Goal: Task Accomplishment & Management: Complete application form

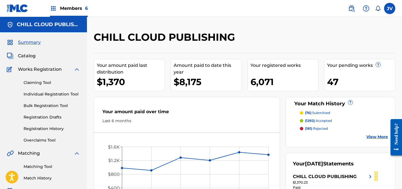
click at [33, 82] on link "Claiming Tool" at bounding box center [52, 83] width 57 height 6
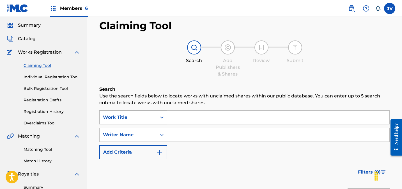
click at [145, 124] on div "Work Title" at bounding box center [133, 117] width 68 height 14
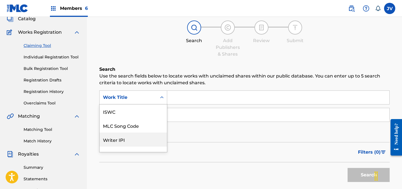
scroll to position [14, 0]
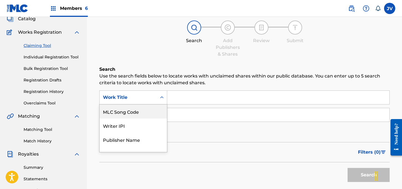
drag, startPoint x: 140, startPoint y: 112, endPoint x: 169, endPoint y: 110, distance: 28.7
click at [140, 112] on div "MLC Song Code" at bounding box center [133, 111] width 67 height 14
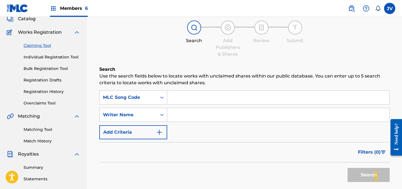
click at [202, 101] on input "Search Form" at bounding box center [278, 97] width 222 height 13
paste input "AY6WW4"
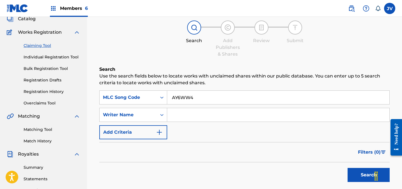
type input "AY6WW4"
click at [361, 172] on button "Search" at bounding box center [369, 175] width 42 height 14
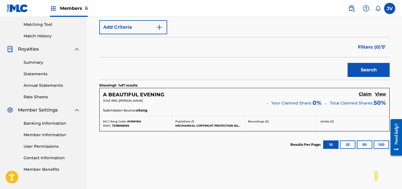
scroll to position [144, 0]
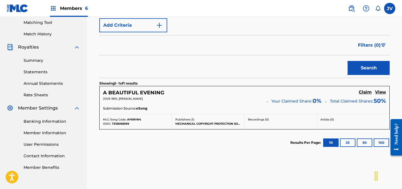
click at [366, 92] on h5 "Claim" at bounding box center [365, 91] width 13 height 5
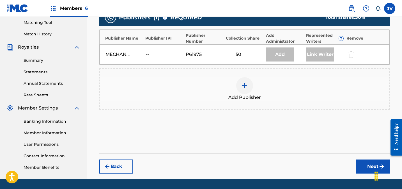
click at [251, 84] on div at bounding box center [244, 85] width 17 height 17
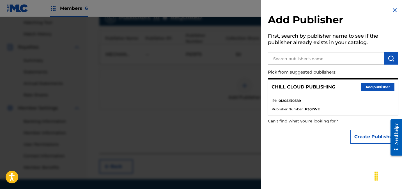
click at [372, 85] on button "Add publisher" at bounding box center [378, 87] width 34 height 8
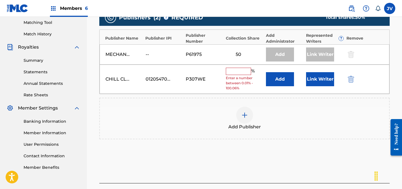
drag, startPoint x: 235, startPoint y: 68, endPoint x: 267, endPoint y: 77, distance: 33.2
click at [235, 68] on input "text" at bounding box center [238, 71] width 25 height 7
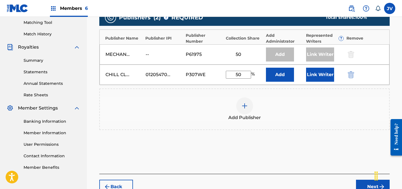
type input "50"
click at [320, 76] on button "Link Writer" at bounding box center [320, 75] width 28 height 14
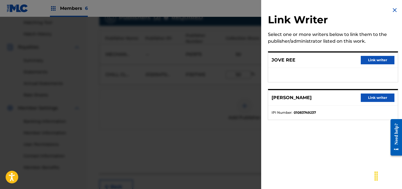
click at [376, 95] on button "Link writer" at bounding box center [378, 97] width 34 height 8
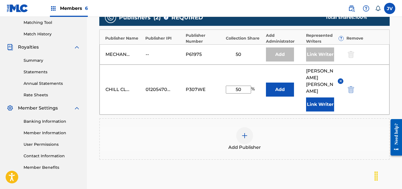
click at [318, 97] on button "Link Writer" at bounding box center [320, 104] width 28 height 14
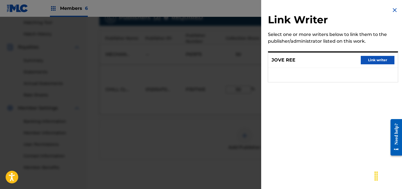
click at [372, 61] on button "Link writer" at bounding box center [378, 60] width 34 height 8
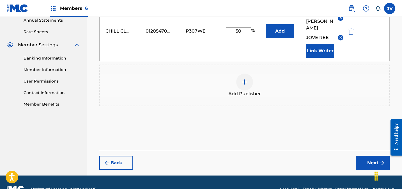
click at [364, 156] on button "Next" at bounding box center [373, 163] width 34 height 14
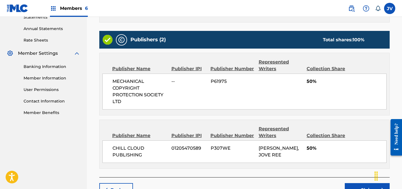
scroll to position [238, 0]
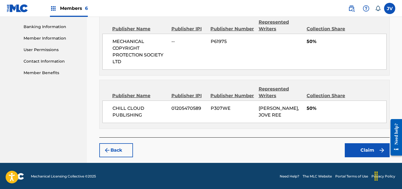
click at [367, 151] on button "Claim" at bounding box center [367, 150] width 45 height 14
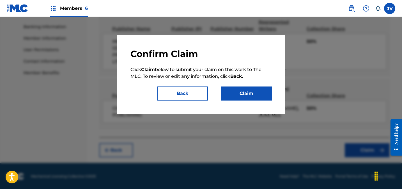
click at [251, 96] on button "Claim" at bounding box center [246, 93] width 50 height 14
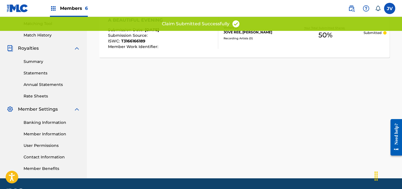
scroll to position [0, 0]
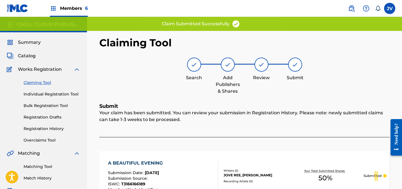
click at [35, 83] on link "Claiming Tool" at bounding box center [52, 83] width 57 height 6
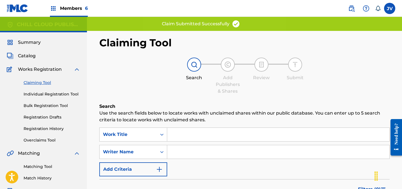
click at [41, 141] on link "Overclaims Tool" at bounding box center [52, 140] width 57 height 6
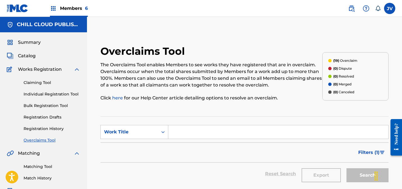
click at [27, 43] on span "Summary" at bounding box center [29, 42] width 23 height 7
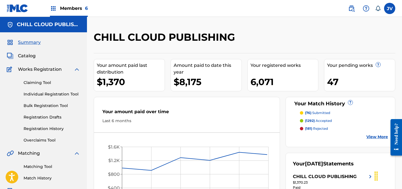
click at [27, 54] on span "Catalog" at bounding box center [27, 55] width 18 height 7
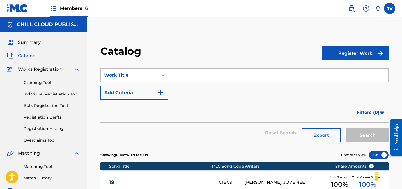
click at [21, 41] on span "Summary" at bounding box center [29, 42] width 23 height 7
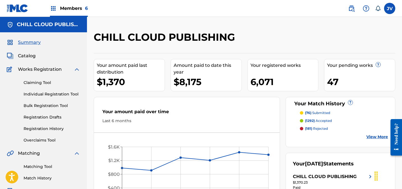
click at [31, 82] on link "Claiming Tool" at bounding box center [52, 83] width 57 height 6
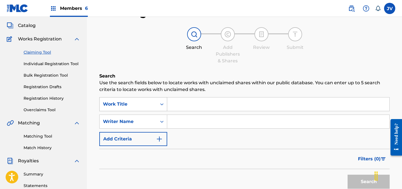
click at [126, 111] on div "Work Title" at bounding box center [133, 104] width 68 height 14
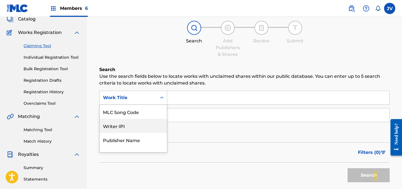
scroll to position [37, 0]
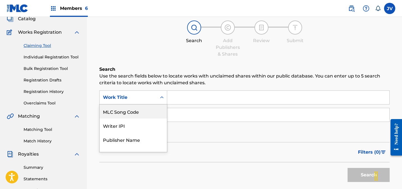
drag, startPoint x: 125, startPoint y: 117, endPoint x: 144, endPoint y: 112, distance: 19.0
click at [126, 116] on div "MLC Song Code" at bounding box center [133, 111] width 67 height 14
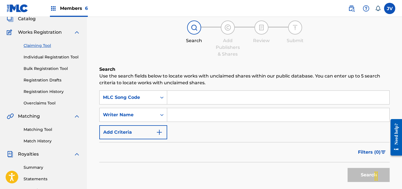
click at [224, 94] on input "Search Form" at bounding box center [278, 97] width 222 height 13
paste input "8A6BIG"
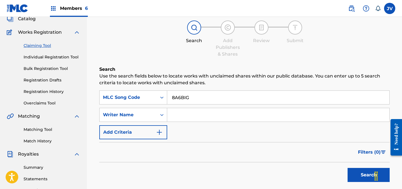
type input "8A6BIG"
click at [364, 177] on button "Search" at bounding box center [369, 175] width 42 height 14
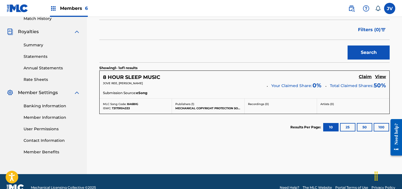
scroll to position [171, 0]
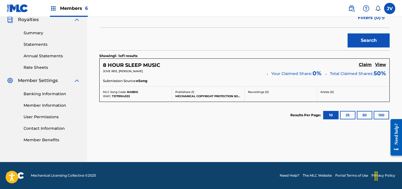
click at [363, 64] on h5 "Claim" at bounding box center [365, 64] width 13 height 5
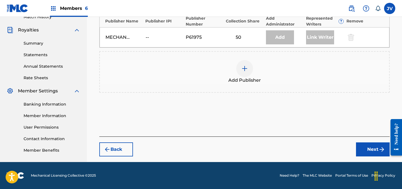
click at [243, 58] on div "Add Publisher" at bounding box center [244, 72] width 290 height 42
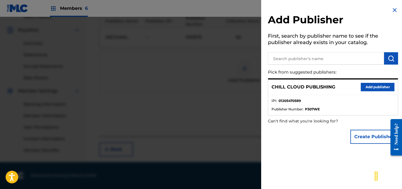
click at [366, 83] on button "Add publisher" at bounding box center [378, 87] width 34 height 8
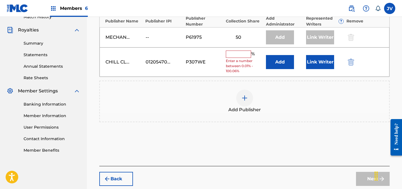
click at [236, 54] on input "text" at bounding box center [238, 53] width 25 height 7
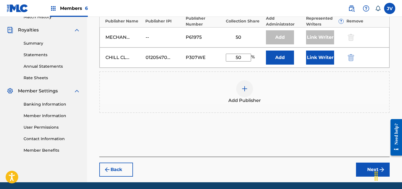
type input "50"
click at [312, 57] on button "Link Writer" at bounding box center [320, 57] width 28 height 14
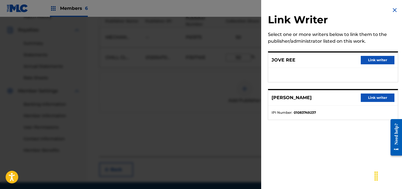
click at [372, 59] on button "Link writer" at bounding box center [378, 60] width 34 height 8
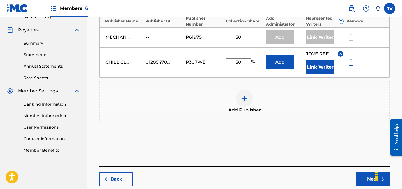
click at [316, 69] on button "Link Writer" at bounding box center [320, 67] width 28 height 14
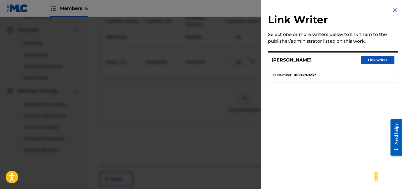
drag, startPoint x: 375, startPoint y: 61, endPoint x: 374, endPoint y: 67, distance: 6.1
click at [375, 61] on button "Link writer" at bounding box center [378, 60] width 34 height 8
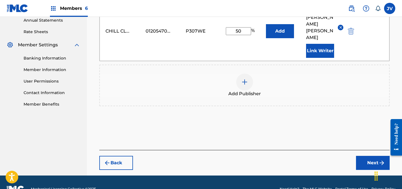
click at [374, 156] on button "Next" at bounding box center [373, 163] width 34 height 14
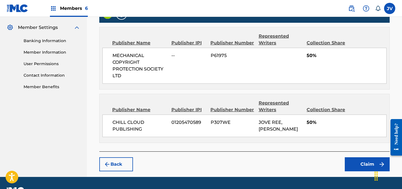
scroll to position [238, 0]
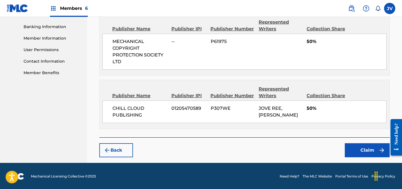
click at [357, 147] on button "Claim" at bounding box center [367, 150] width 45 height 14
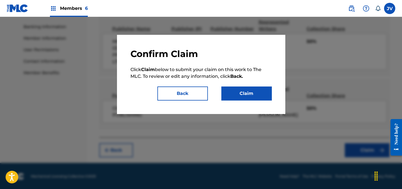
click at [265, 92] on button "Claim" at bounding box center [246, 93] width 50 height 14
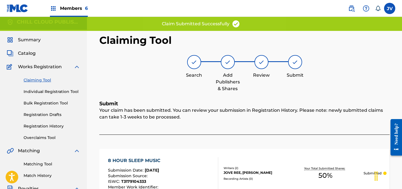
scroll to position [0, 0]
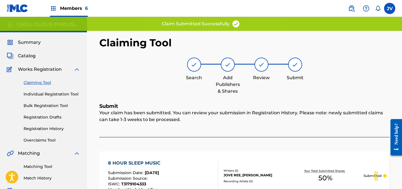
drag, startPoint x: 33, startPoint y: 43, endPoint x: 47, endPoint y: 46, distance: 14.3
click at [33, 43] on span "Summary" at bounding box center [29, 42] width 23 height 7
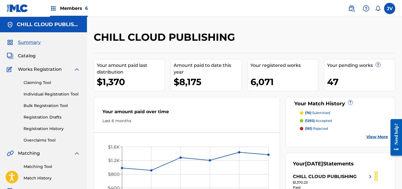
drag, startPoint x: 32, startPoint y: 82, endPoint x: 39, endPoint y: 81, distance: 7.4
click at [32, 82] on link "Claiming Tool" at bounding box center [52, 83] width 57 height 6
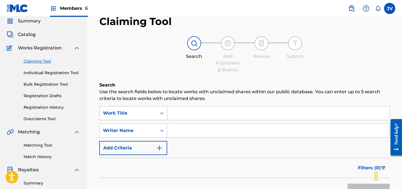
click at [150, 120] on div "Work Title" at bounding box center [133, 113] width 68 height 14
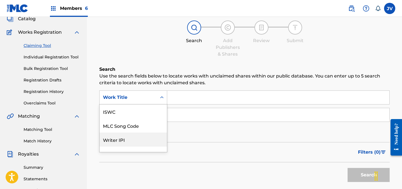
scroll to position [14, 0]
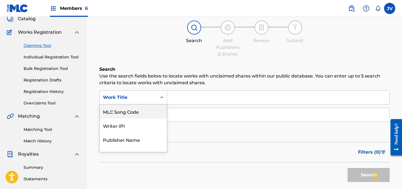
drag, startPoint x: 142, startPoint y: 113, endPoint x: 177, endPoint y: 106, distance: 35.5
click at [142, 113] on div "MLC Song Code" at bounding box center [133, 111] width 67 height 14
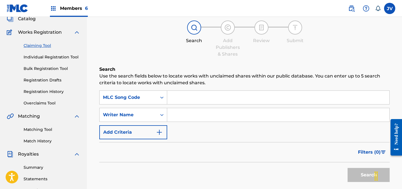
click at [199, 98] on input "Search Form" at bounding box center [278, 97] width 222 height 13
paste input "AY3UMT"
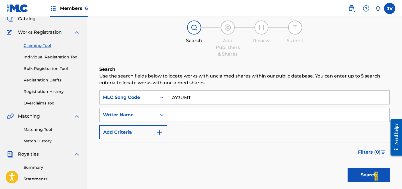
type input "AY3UMT"
click at [351, 170] on button "Search" at bounding box center [369, 175] width 42 height 14
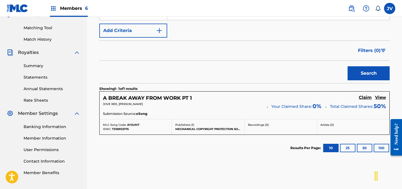
scroll to position [171, 0]
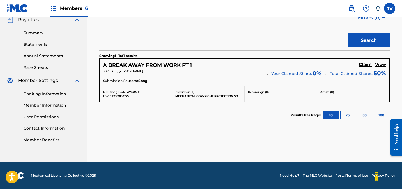
click at [364, 66] on h5 "Claim" at bounding box center [365, 64] width 13 height 5
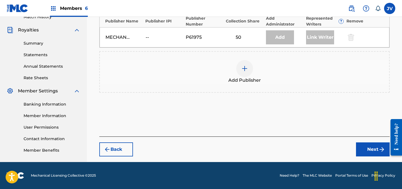
click at [249, 69] on div at bounding box center [244, 68] width 17 height 17
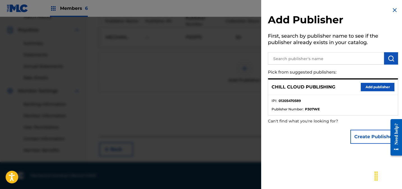
click at [378, 87] on button "Add publisher" at bounding box center [378, 87] width 34 height 8
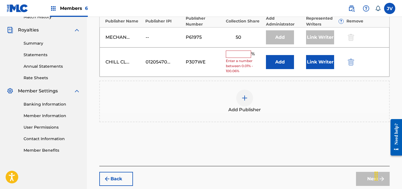
click at [239, 57] on input "text" at bounding box center [238, 53] width 25 height 7
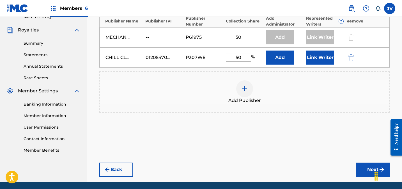
type input "50"
click at [321, 61] on button "Link Writer" at bounding box center [320, 57] width 28 height 14
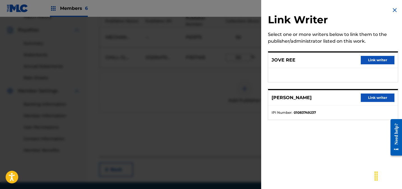
drag, startPoint x: 374, startPoint y: 60, endPoint x: 341, endPoint y: 80, distance: 39.0
click at [374, 60] on button "Link writer" at bounding box center [378, 60] width 34 height 8
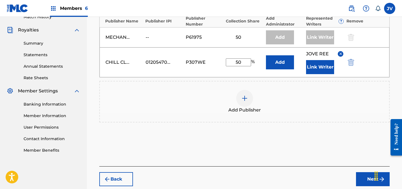
click at [322, 68] on button "Link Writer" at bounding box center [320, 67] width 28 height 14
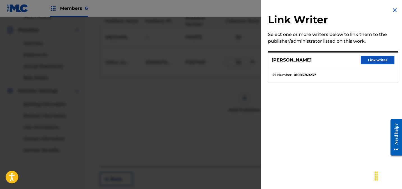
click at [370, 59] on button "Link writer" at bounding box center [378, 60] width 34 height 8
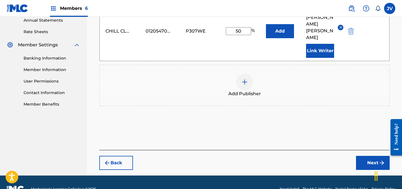
click at [363, 156] on button "Next" at bounding box center [373, 163] width 34 height 14
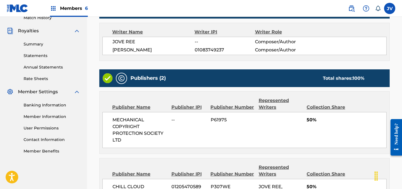
scroll to position [238, 0]
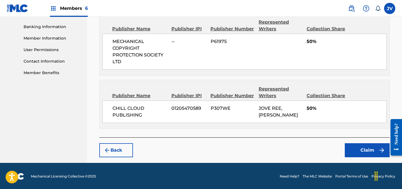
click at [360, 147] on button "Claim" at bounding box center [367, 150] width 45 height 14
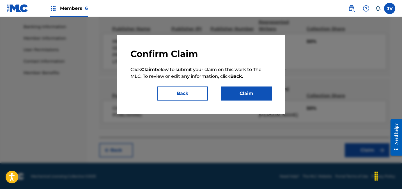
click at [248, 90] on button "Claim" at bounding box center [246, 93] width 50 height 14
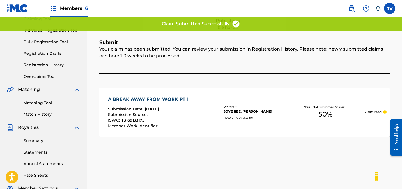
scroll to position [0, 0]
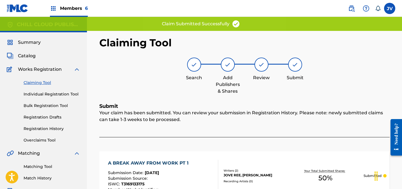
click at [32, 42] on span "Summary" at bounding box center [29, 42] width 23 height 7
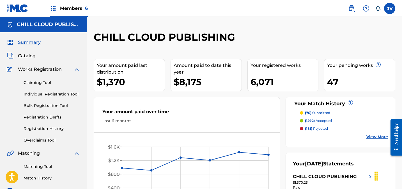
click at [377, 9] on icon at bounding box center [378, 9] width 6 height 6
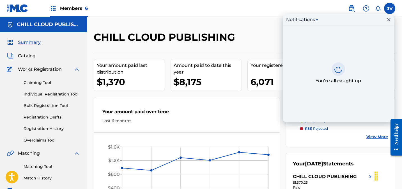
click at [316, 20] on button "Notifications" at bounding box center [301, 19] width 35 height 7
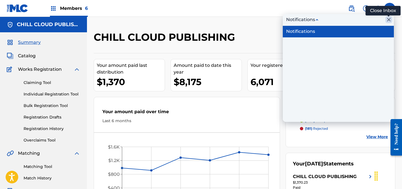
click at [388, 20] on icon "Close Inbox" at bounding box center [388, 19] width 7 height 7
